Goal: Task Accomplishment & Management: Use online tool/utility

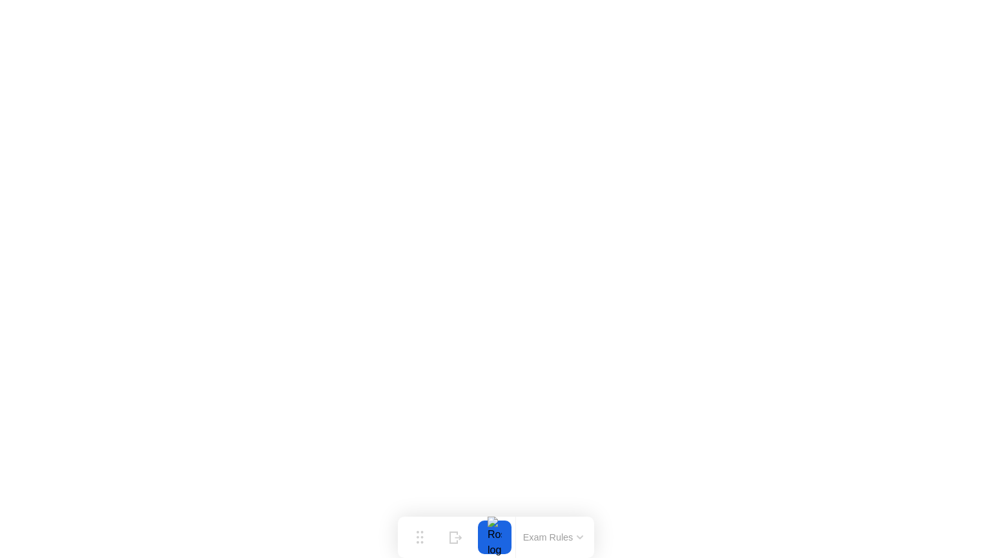
click at [537, 536] on button "Exam Rules" at bounding box center [553, 537] width 68 height 12
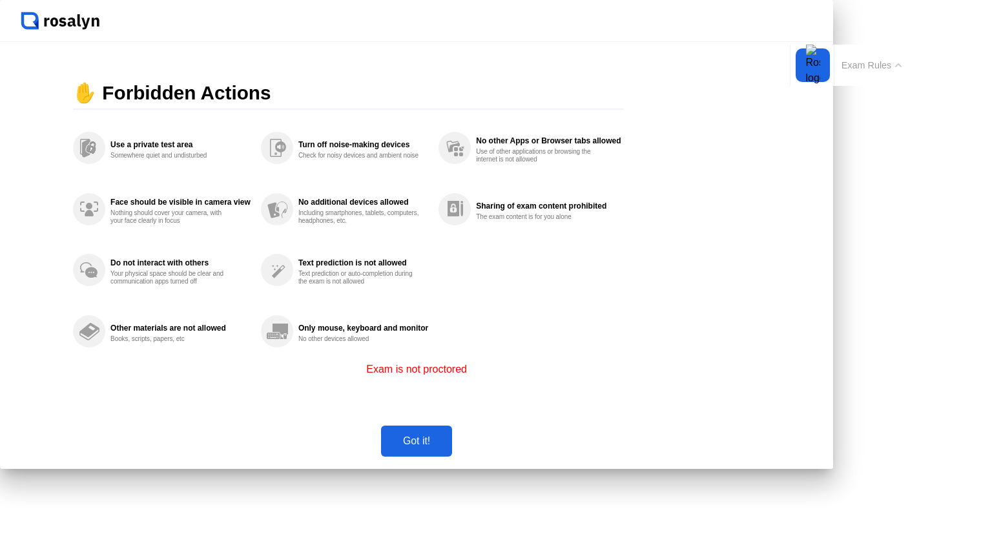
click at [448, 447] on div "Got it!" at bounding box center [416, 441] width 63 height 12
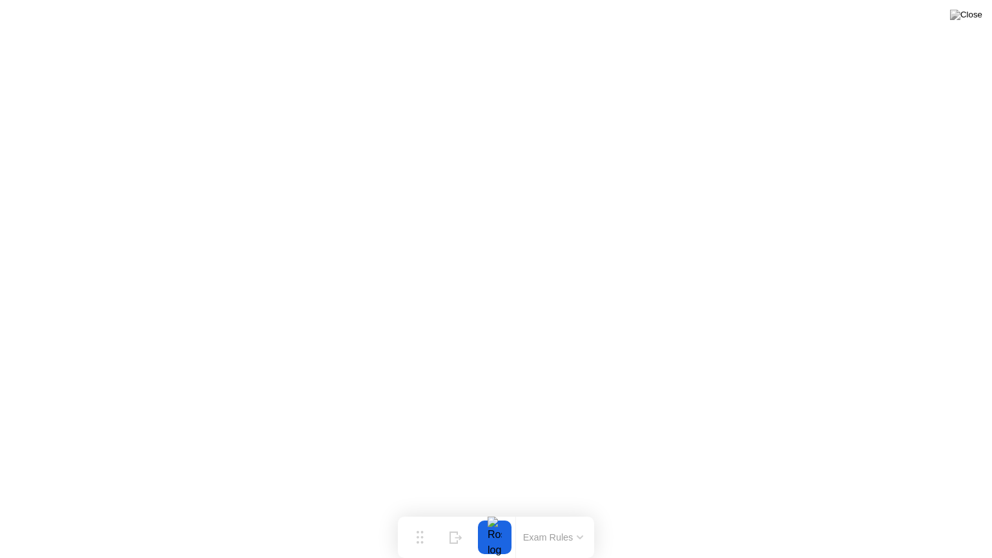
click at [966, 18] on img at bounding box center [966, 15] width 32 height 10
